Goal: Task Accomplishment & Management: Manage account settings

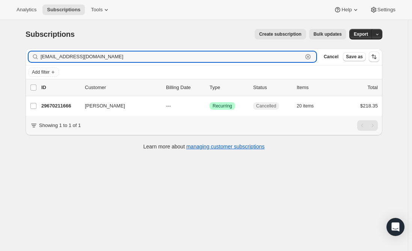
drag, startPoint x: 112, startPoint y: 56, endPoint x: 25, endPoint y: 59, distance: 87.3
click at [25, 59] on div "Filter subscribers macympotter@gmail.com Clear Cancel Save as Add filter 0 sele…" at bounding box center [201, 99] width 363 height 115
paste input "tyralh1999@gmail.com"
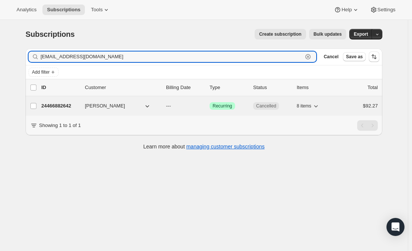
type input "tyralh1999@gmail.com"
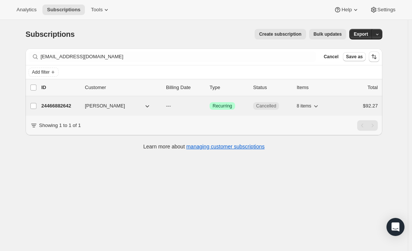
click at [55, 106] on p "24466882642" at bounding box center [60, 106] width 38 height 8
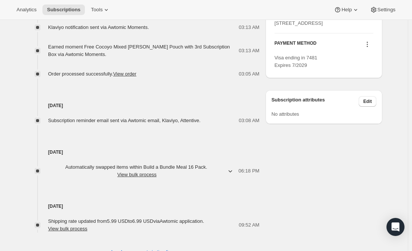
scroll to position [403, 0]
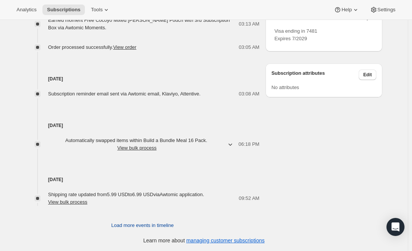
click at [166, 226] on span "Load more events in timeline" at bounding box center [142, 226] width 62 height 8
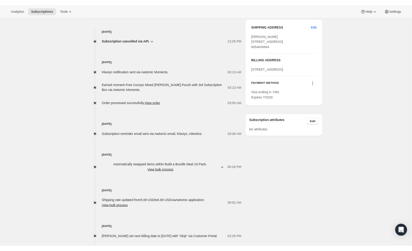
scroll to position [306, 0]
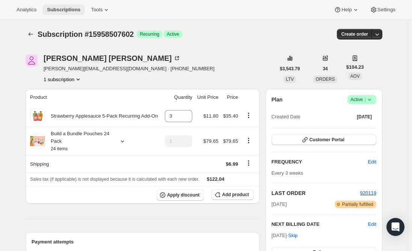
click at [66, 7] on span "Subscriptions" at bounding box center [63, 10] width 33 height 6
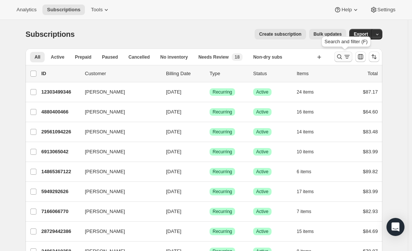
click at [345, 59] on icon "Search and filter results" at bounding box center [348, 57] width 8 height 8
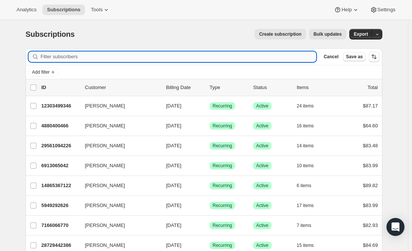
click at [152, 56] on input "Filter subscribers" at bounding box center [179, 56] width 276 height 11
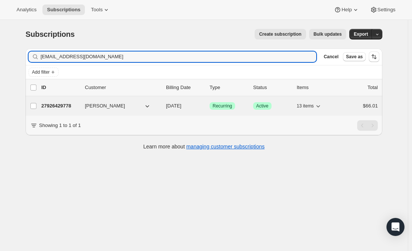
type input "[EMAIL_ADDRESS][DOMAIN_NAME]"
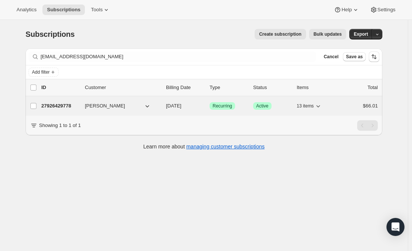
click at [64, 104] on p "27926429778" at bounding box center [60, 106] width 38 height 8
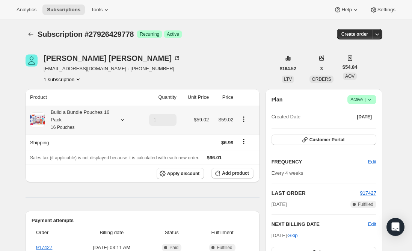
click at [82, 123] on div "Build a Bundle Pouches 16 Pack 16 Pouches" at bounding box center [79, 120] width 68 height 23
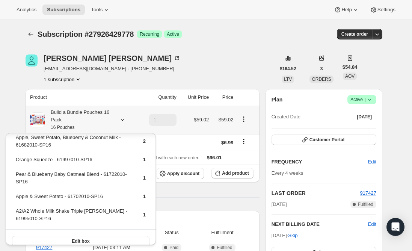
scroll to position [165, 0]
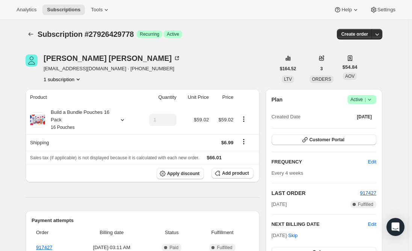
click at [233, 172] on span "Add product" at bounding box center [235, 173] width 27 height 6
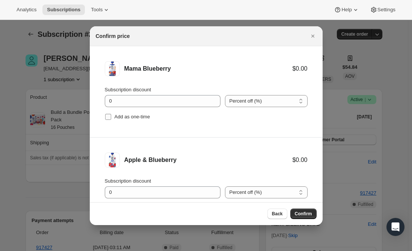
click at [107, 119] on input "Add as one-time" at bounding box center [108, 117] width 6 height 6
checkbox input "true"
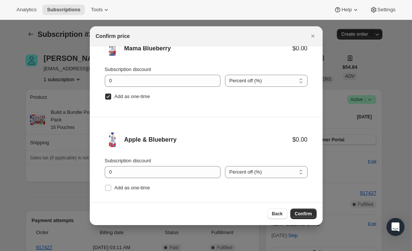
scroll to position [31, 0]
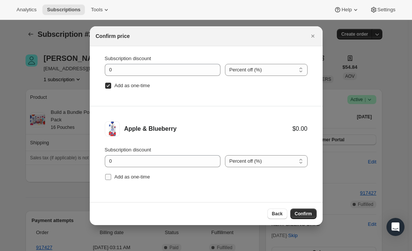
click at [107, 176] on input "Add as one-time" at bounding box center [108, 177] width 6 height 6
checkbox input "true"
click at [303, 212] on span "Confirm" at bounding box center [303, 214] width 17 height 6
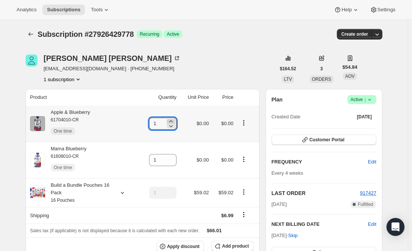
click at [175, 121] on icon at bounding box center [171, 122] width 8 height 8
type input "2"
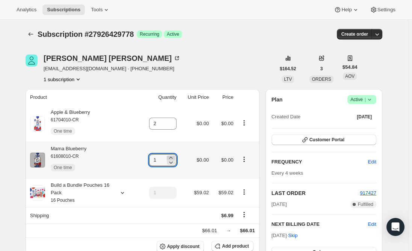
click at [173, 157] on icon at bounding box center [171, 158] width 8 height 8
type input "2"
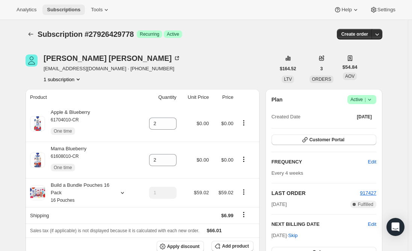
click at [59, 8] on span "Subscriptions" at bounding box center [63, 10] width 33 height 6
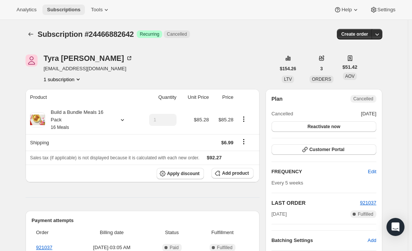
click at [58, 9] on span "Subscriptions" at bounding box center [63, 10] width 33 height 6
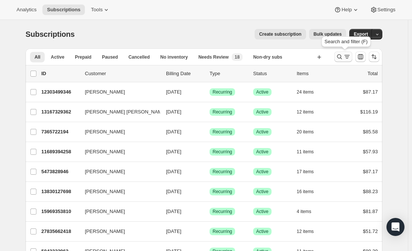
click at [340, 60] on icon "Search and filter results" at bounding box center [340, 57] width 8 height 8
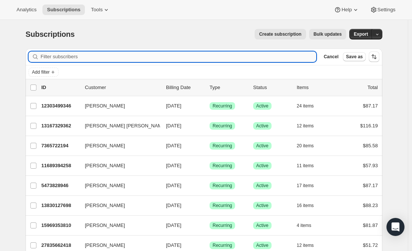
click at [109, 52] on input "Filter subscribers" at bounding box center [179, 56] width 276 height 11
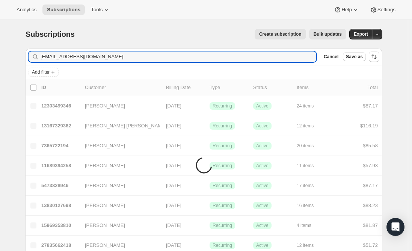
type input "kalyn124@gmail.com"
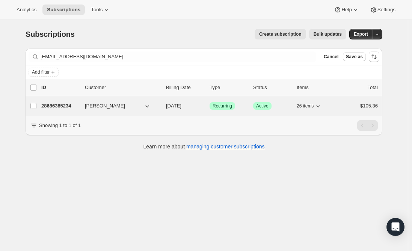
click at [67, 107] on p "28686385234" at bounding box center [60, 106] width 38 height 8
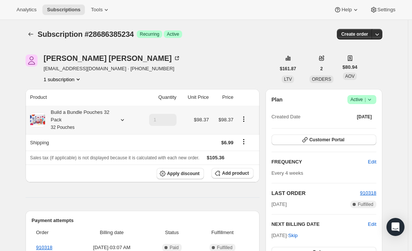
click at [80, 121] on div "Build a Bundle Pouches 32 Pack 32 Pouches" at bounding box center [79, 120] width 68 height 23
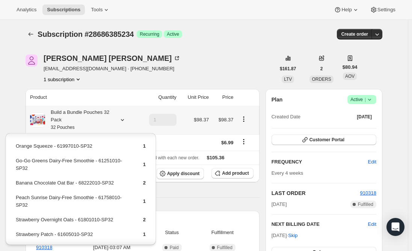
scroll to position [75, 0]
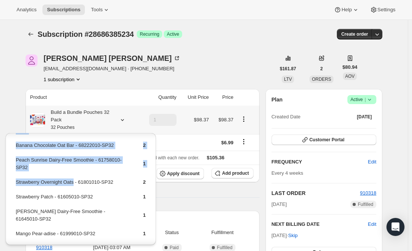
drag, startPoint x: 73, startPoint y: 181, endPoint x: 14, endPoint y: 180, distance: 59.0
click at [18, 181] on td "Strawberry Overnight Oats - 61801010-SP32" at bounding box center [72, 185] width 115 height 14
click at [19, 181] on td "Strawberry Overnight Oats - 61801010-SP32" at bounding box center [72, 185] width 115 height 14
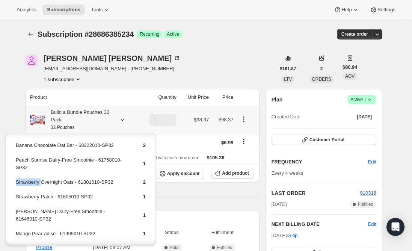
click at [19, 181] on td "Strawberry Overnight Oats - 61801010-SP32" at bounding box center [72, 185] width 115 height 14
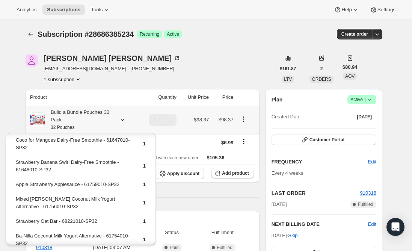
scroll to position [376, 0]
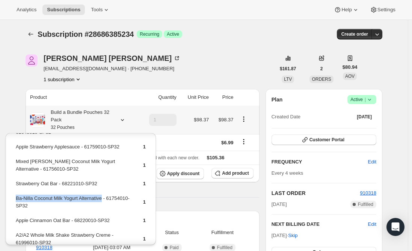
drag, startPoint x: 102, startPoint y: 184, endPoint x: 15, endPoint y: 183, distance: 86.8
click at [15, 183] on table "Banana Blueberry Blast - 61998010-SP32 1 Strawberry Banana Coconut Milk Yogurt …" at bounding box center [81, 9] width 132 height 487
copy td "Ba-Nilla Coconut Milk Yogurt Alternative"
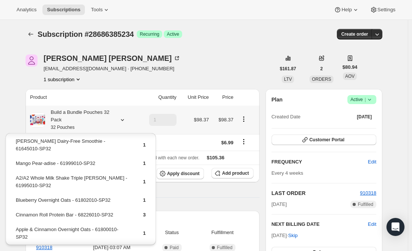
scroll to position [113, 0]
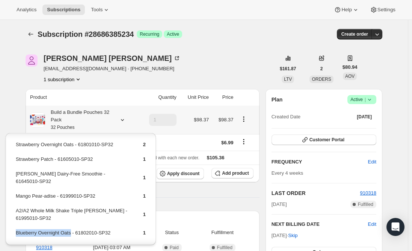
drag, startPoint x: 70, startPoint y: 224, endPoint x: 15, endPoint y: 227, distance: 55.4
click at [28, 229] on td "Blueberry Overnight Oats - 61802010-SP32" at bounding box center [72, 236] width 115 height 14
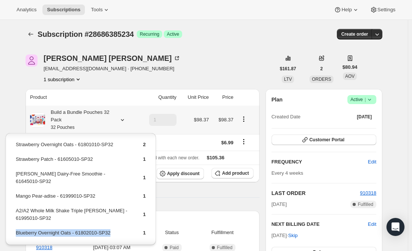
click at [28, 229] on td "Blueberry Overnight Oats - 61802010-SP32" at bounding box center [72, 236] width 115 height 14
copy td "Blueberry Overnight Oats - 61802010-SP32"
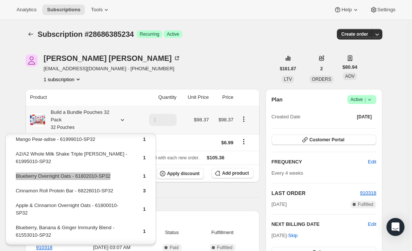
scroll to position [188, 0]
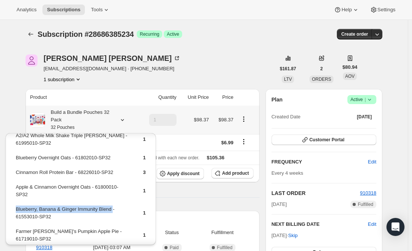
drag, startPoint x: 112, startPoint y: 201, endPoint x: 17, endPoint y: 204, distance: 95.1
click at [17, 205] on td "Blueberry, Banana & Ginger Immunity Blend - 61553010-SP32" at bounding box center [72, 215] width 115 height 21
copy td "Blueberry, Banana & Ginger Immunity Blend"
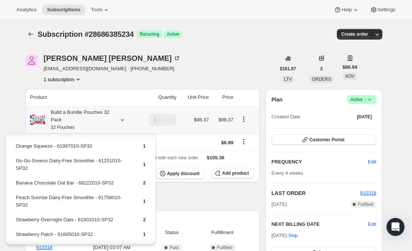
scroll to position [0, 0]
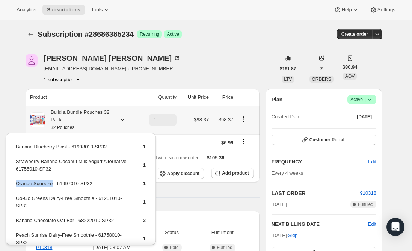
drag, startPoint x: 50, startPoint y: 183, endPoint x: 17, endPoint y: 182, distance: 33.5
click at [17, 182] on td "Orange Squeeze - 61997010-SP32" at bounding box center [72, 187] width 115 height 14
copy td "Orange Squeeze"
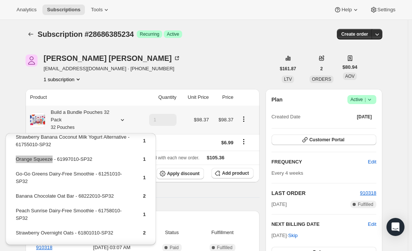
scroll to position [38, 0]
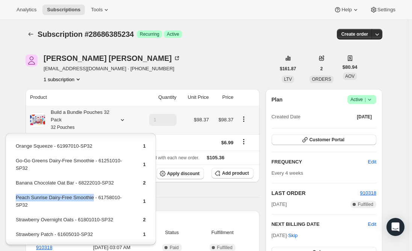
drag, startPoint x: 90, startPoint y: 198, endPoint x: 17, endPoint y: 200, distance: 73.3
click at [17, 200] on td "Peach Sunrise Dairy-Free Smoothie - 61758010-SP32" at bounding box center [72, 204] width 115 height 21
copy td "Peach Sunrise Dairy-Free Smoothie"
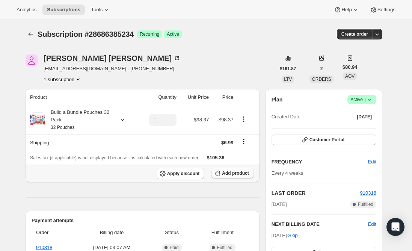
click at [227, 176] on span "Add product" at bounding box center [235, 173] width 27 height 6
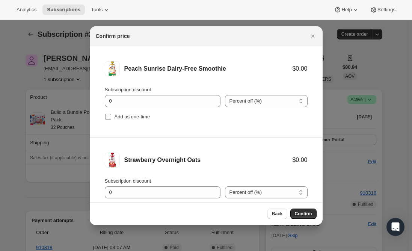
click at [109, 118] on input "Add as one-time" at bounding box center [108, 117] width 6 height 6
checkbox input "true"
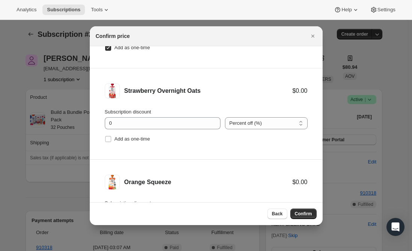
scroll to position [113, 0]
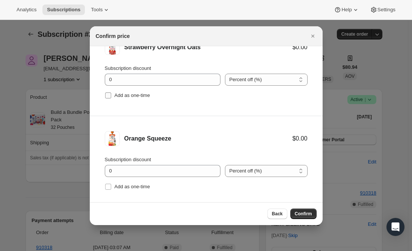
click at [111, 94] on input "Add as one-time" at bounding box center [108, 95] width 6 height 6
checkbox input "true"
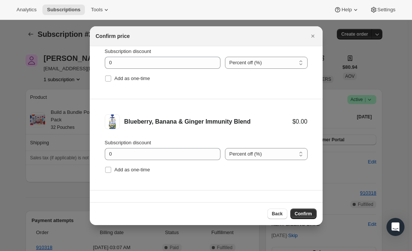
scroll to position [226, 0]
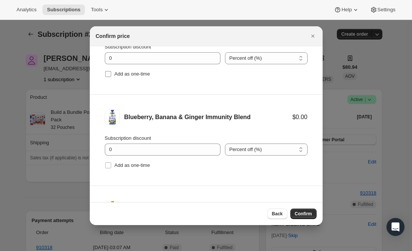
click at [110, 73] on input "Add as one-time" at bounding box center [108, 74] width 6 height 6
checkbox input "true"
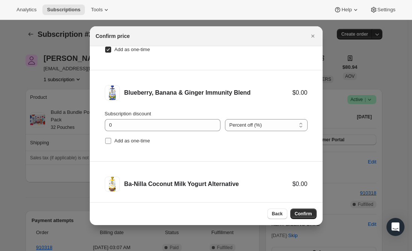
scroll to position [263, 0]
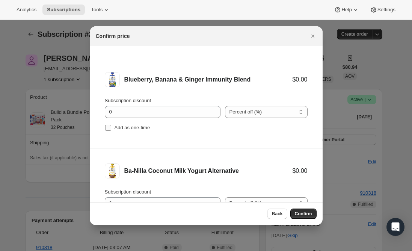
click at [112, 125] on label "Add as one-time" at bounding box center [127, 128] width 45 height 11
click at [111, 125] on input "Add as one-time" at bounding box center [108, 128] width 6 height 6
checkbox input "true"
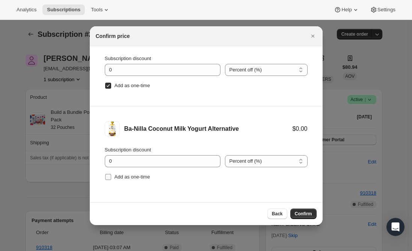
click at [110, 174] on input "Add as one-time" at bounding box center [108, 177] width 6 height 6
checkbox input "true"
click at [306, 214] on span "Confirm" at bounding box center [303, 214] width 17 height 6
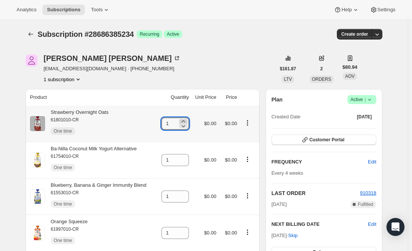
click at [186, 119] on icon at bounding box center [184, 122] width 8 height 8
type input "2"
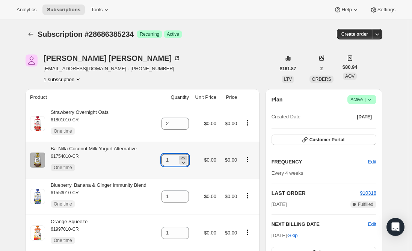
click at [186, 157] on icon at bounding box center [184, 158] width 8 height 8
type input "2"
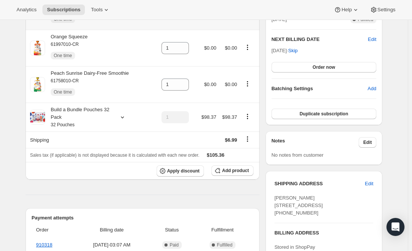
scroll to position [188, 0]
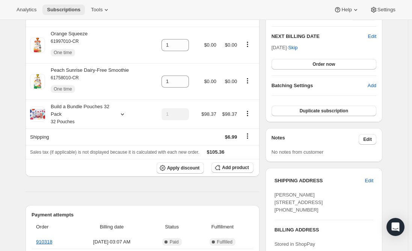
click at [56, 9] on span "Subscriptions" at bounding box center [63, 10] width 33 height 6
